Goal: Task Accomplishment & Management: Complete application form

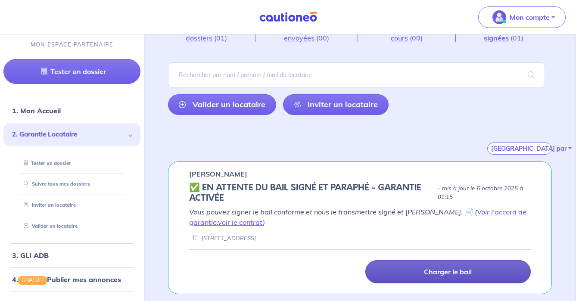
click at [451, 275] on p "Charger le bail" at bounding box center [448, 271] width 48 height 9
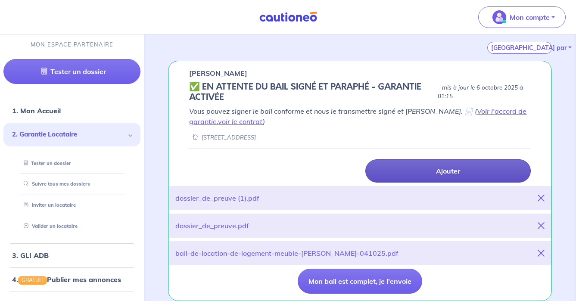
scroll to position [154, 0]
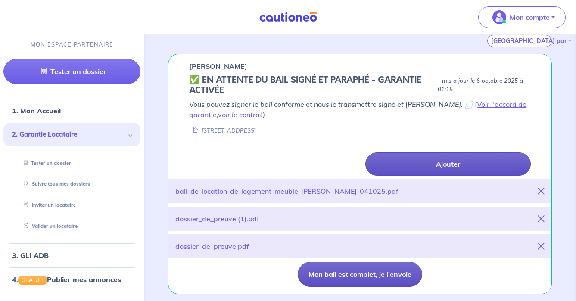
click at [380, 271] on button "Mon bail est complet, je l'envoie" at bounding box center [360, 274] width 124 height 25
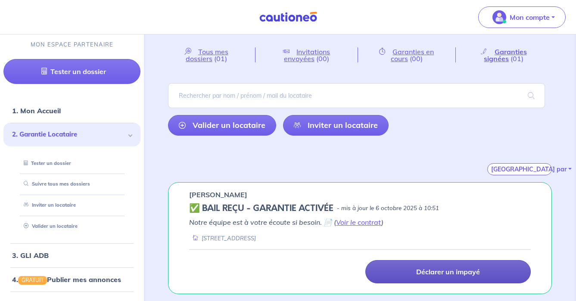
scroll to position [26, 0]
click at [354, 224] on link "Voir le contrat" at bounding box center [358, 222] width 45 height 9
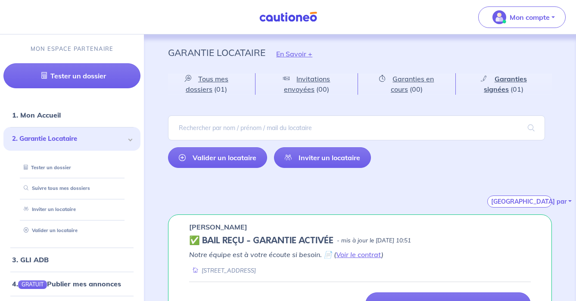
scroll to position [32, 0]
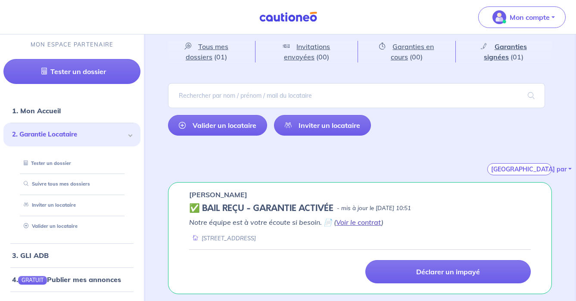
click at [350, 219] on link "Voir le contrat" at bounding box center [358, 222] width 45 height 9
click at [364, 220] on link "Voir le contrat" at bounding box center [358, 222] width 45 height 9
click at [368, 224] on link "Voir le contrat" at bounding box center [358, 222] width 45 height 9
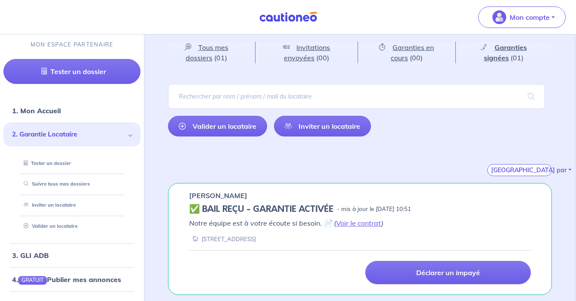
scroll to position [32, 0]
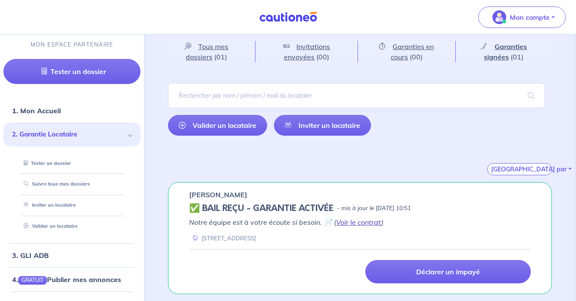
click at [362, 221] on link "Voir le contrat" at bounding box center [358, 222] width 45 height 9
